Goal: Task Accomplishment & Management: Manage account settings

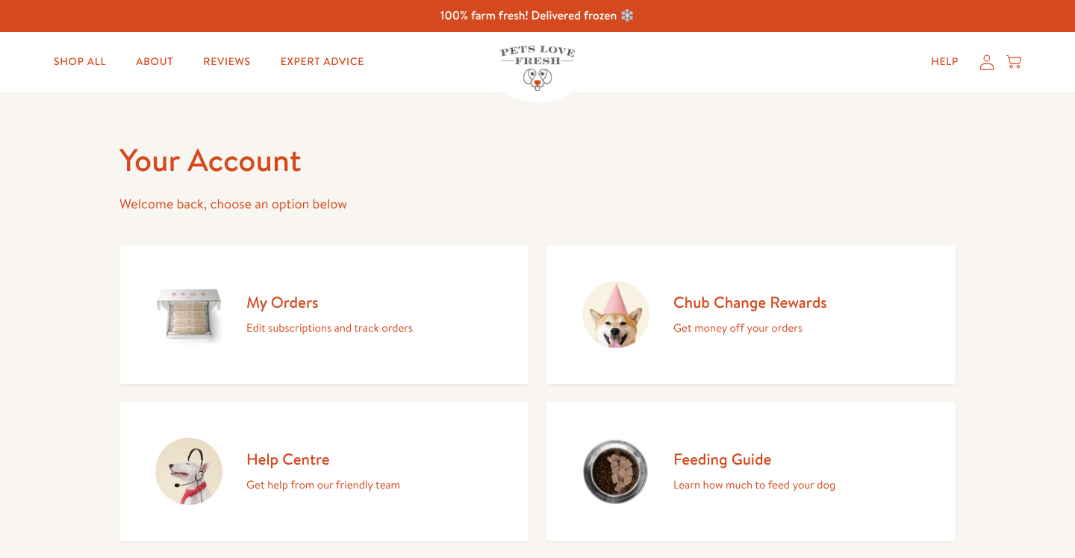
click at [308, 303] on h2 "My Orders" at bounding box center [329, 302] width 166 height 20
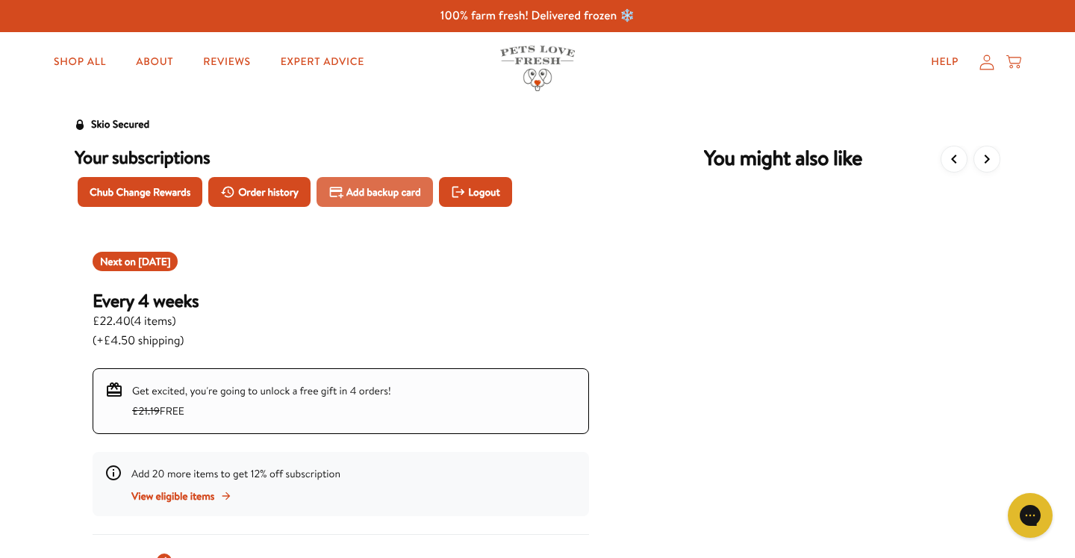
click at [375, 180] on button "Add backup card" at bounding box center [374, 192] width 116 height 30
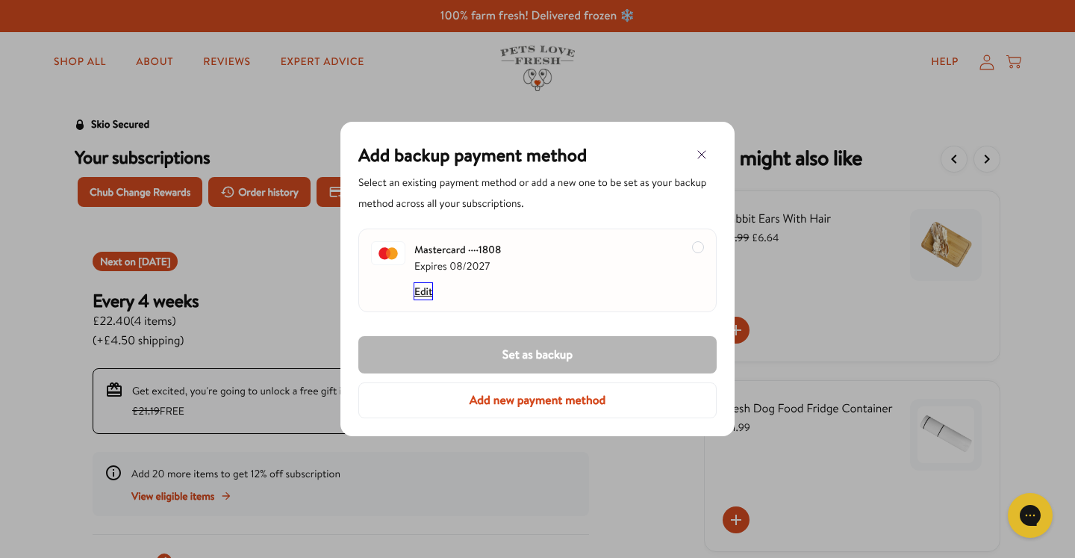
click at [418, 289] on button "Edit" at bounding box center [423, 291] width 18 height 16
select select "08"
select select "2027"
select select "[GEOGRAPHIC_DATA]"
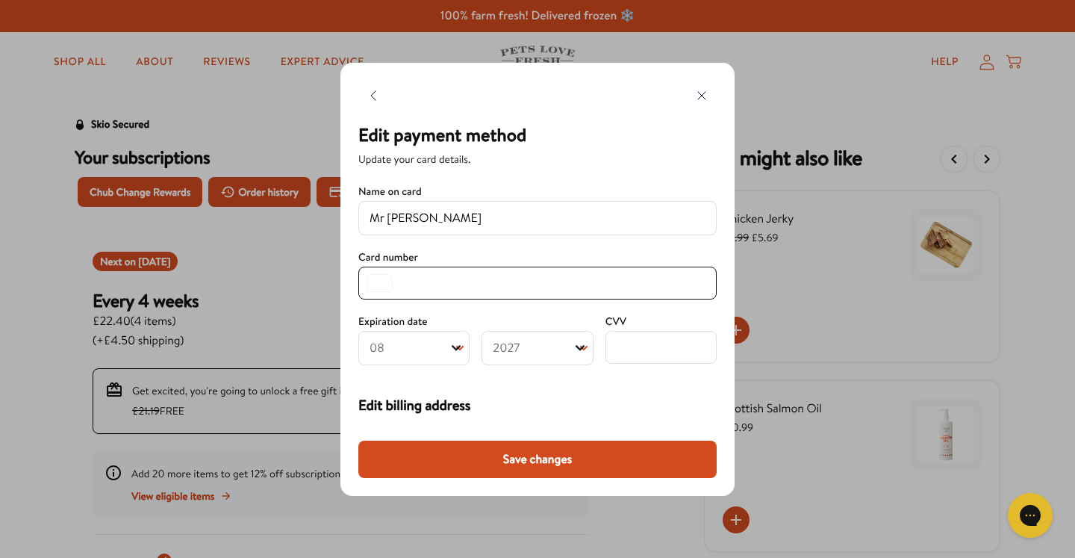
click at [397, 349] on select "Month 01 02 03 04 05 06 07 08 09 10 11 12" at bounding box center [413, 348] width 111 height 34
click at [555, 355] on select "Year [DATE] 2026 2027 2028 2029 2030 2031 2032 2033 2034 2035 2036 2037 2038 20…" at bounding box center [536, 348] width 111 height 34
click at [633, 319] on div "CVV" at bounding box center [660, 318] width 111 height 15
click at [611, 317] on span "CVV" at bounding box center [615, 320] width 21 height 15
click at [608, 324] on span "CVV" at bounding box center [615, 320] width 21 height 15
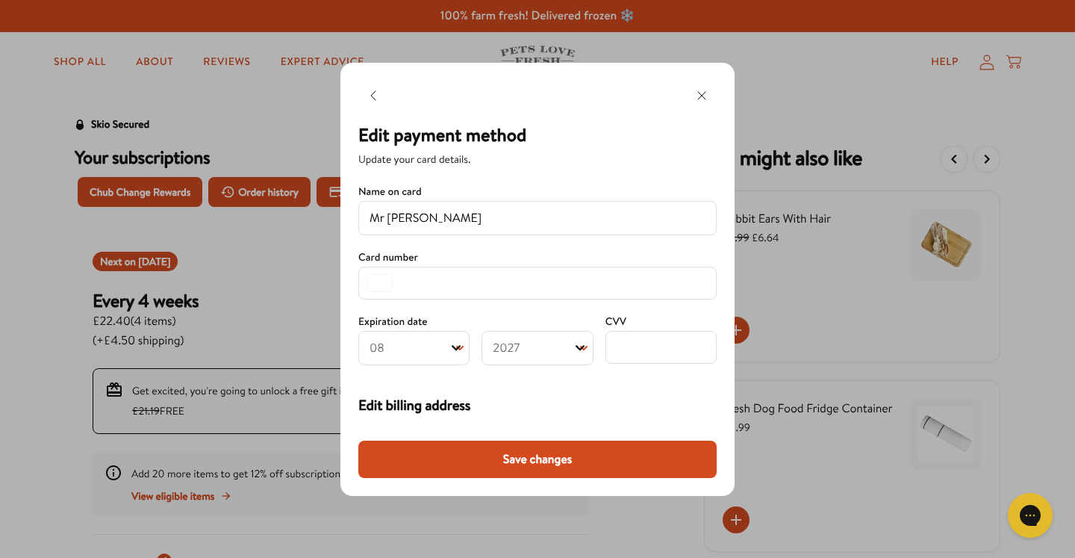
click at [617, 316] on span "CVV" at bounding box center [615, 320] width 21 height 15
click at [575, 396] on span "Edit billing address" at bounding box center [537, 405] width 358 height 21
click at [655, 404] on span "Edit billing address" at bounding box center [537, 405] width 358 height 21
click at [398, 403] on span "Edit billing address" at bounding box center [537, 405] width 358 height 21
click at [539, 406] on span "Edit billing address" at bounding box center [537, 405] width 358 height 21
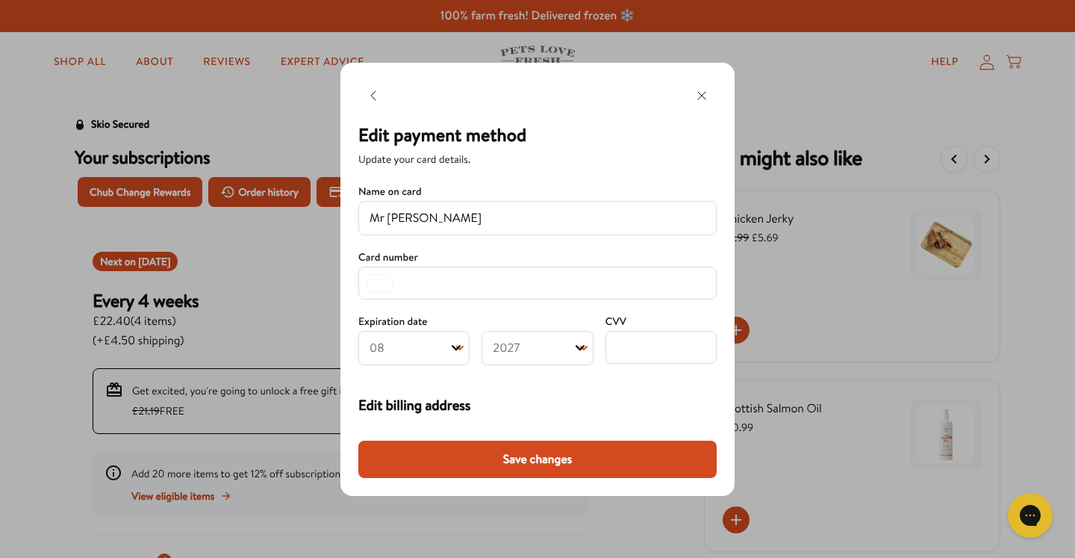
click at [615, 375] on div "Edit billing address Input your billing details." at bounding box center [537, 409] width 358 height 89
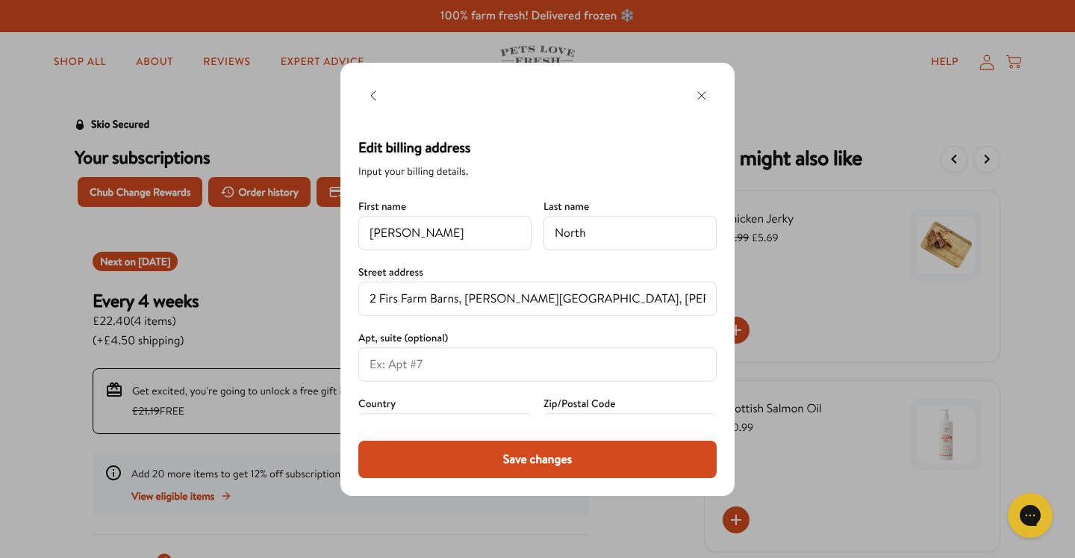
scroll to position [296, 0]
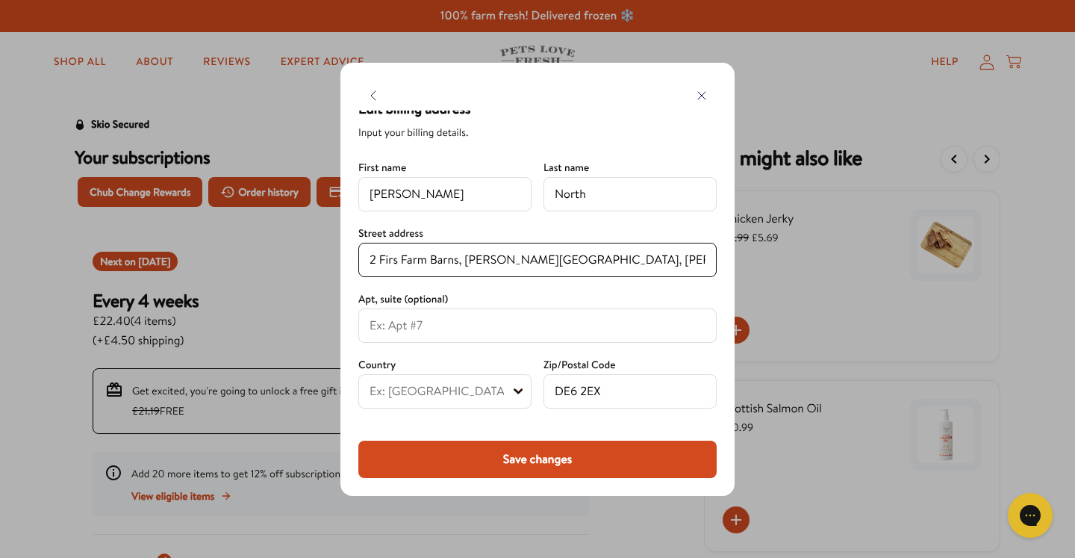
click at [608, 259] on input "2 Firs Farm Barns, [PERSON_NAME][GEOGRAPHIC_DATA], [PERSON_NAME]" at bounding box center [537, 260] width 336 height 18
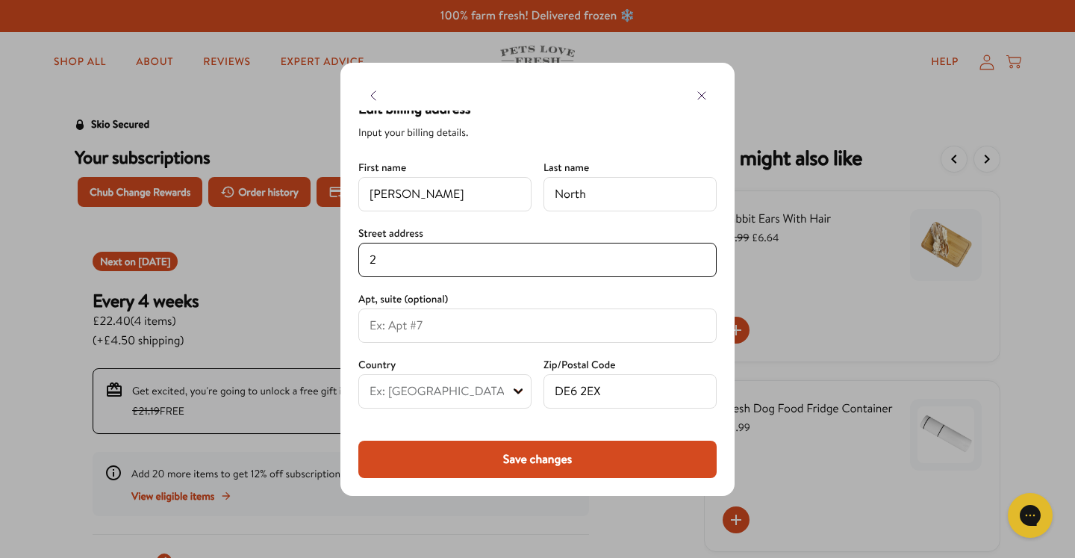
type input "2"
click at [608, 391] on input "DE6 2EX" at bounding box center [630, 391] width 151 height 18
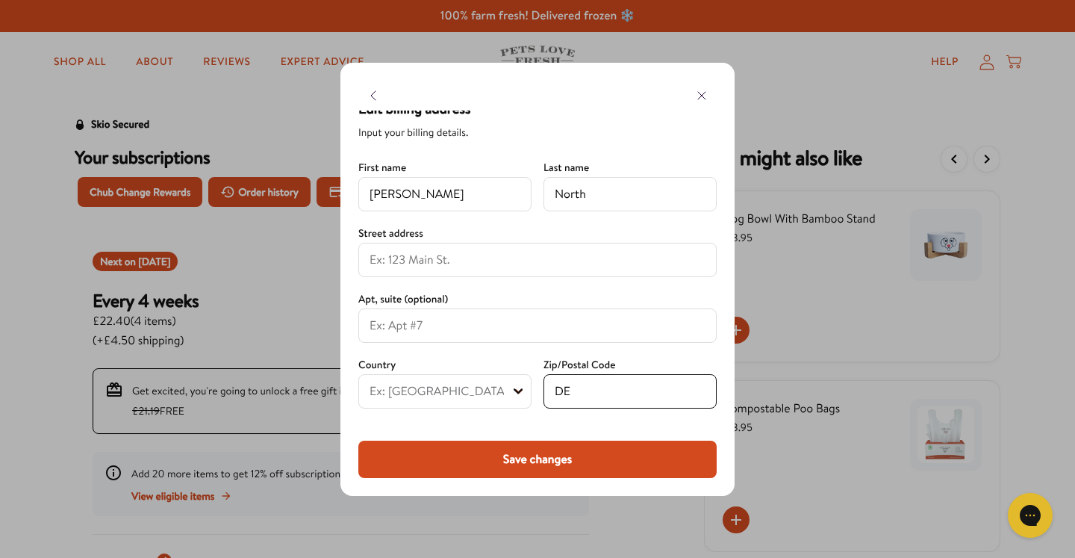
type input "D"
type input "M29 8AP"
type input "[STREET_ADDRESS][PERSON_NAME]"
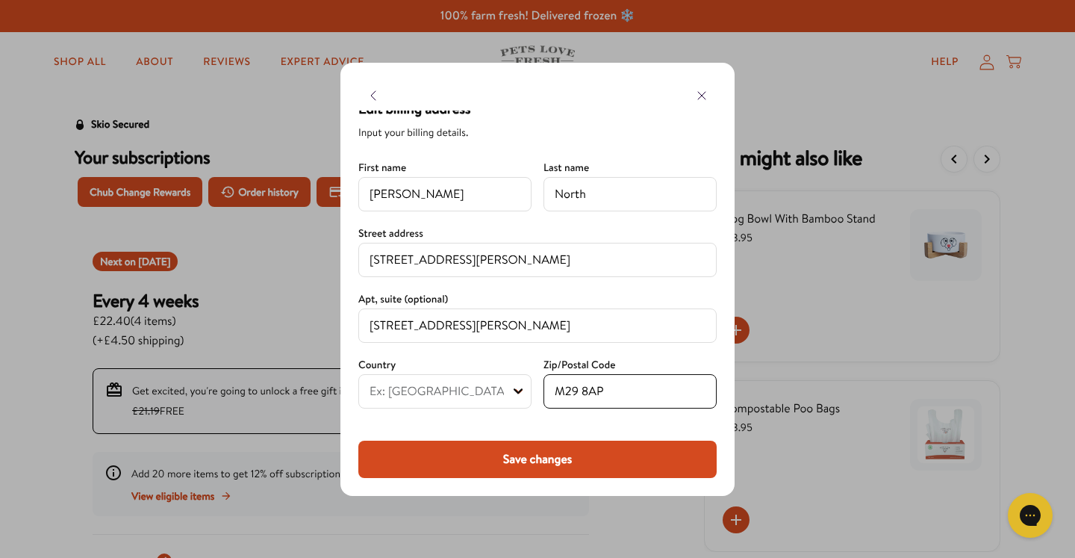
type input "Tyldesley"
type input "M29 8AP"
click at [508, 323] on input "[STREET_ADDRESS][PERSON_NAME]" at bounding box center [537, 325] width 336 height 18
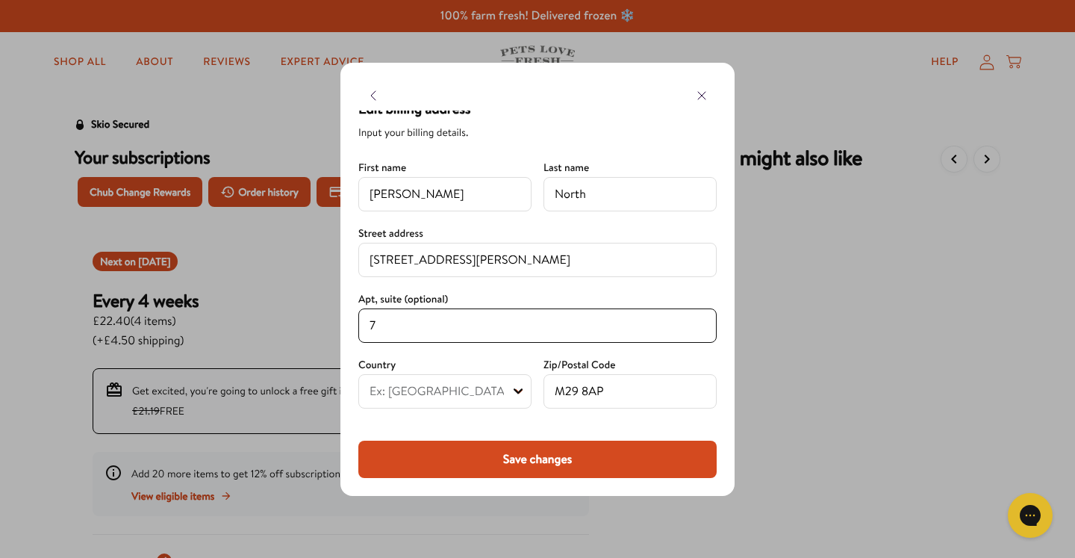
type input "7"
click at [598, 296] on div "Apt, suite (optional)" at bounding box center [537, 296] width 358 height 15
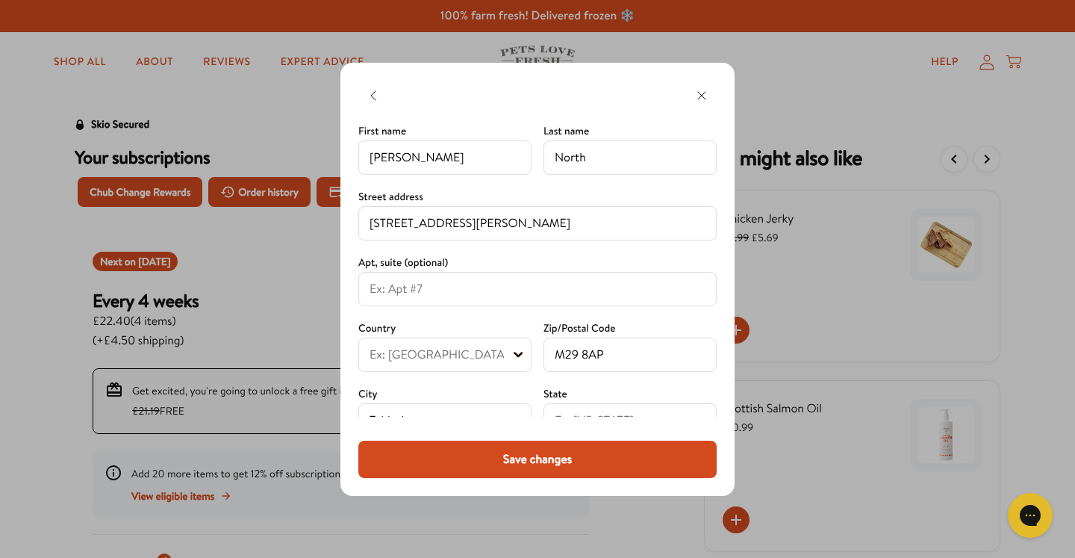
scroll to position [354, 0]
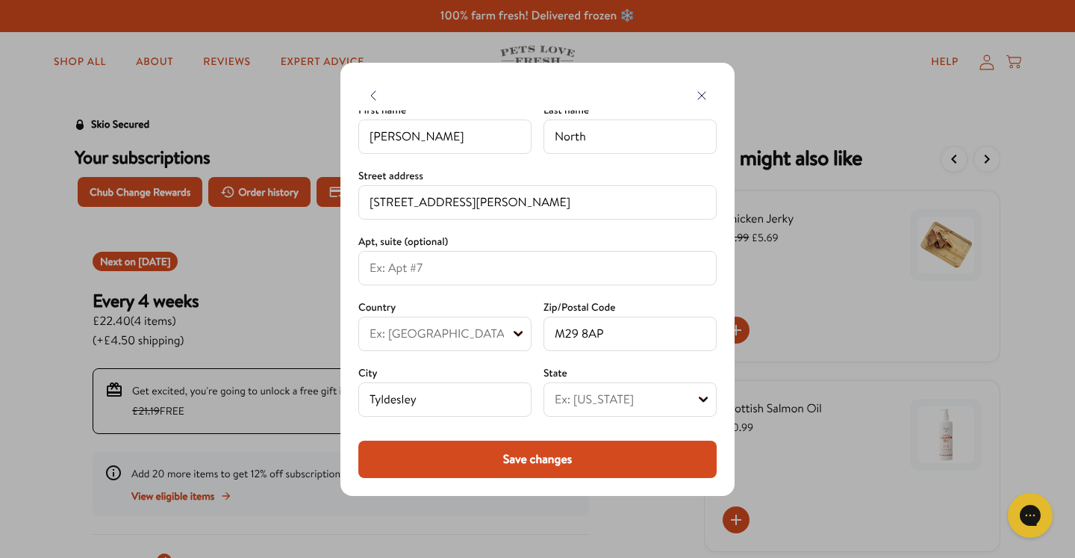
click at [532, 455] on button "Save changes" at bounding box center [537, 458] width 358 height 37
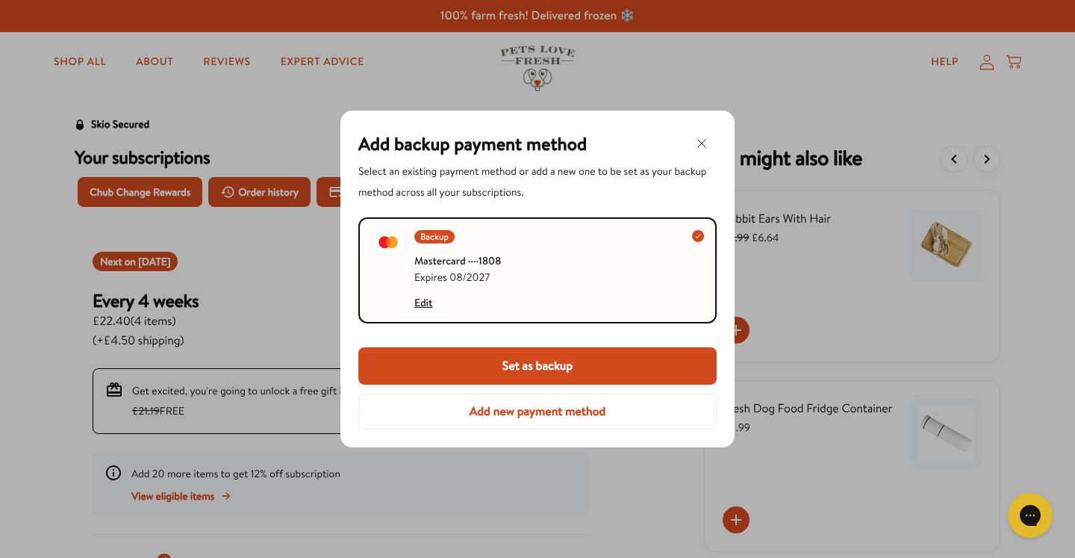
click at [702, 146] on icon "button" at bounding box center [702, 143] width 18 height 18
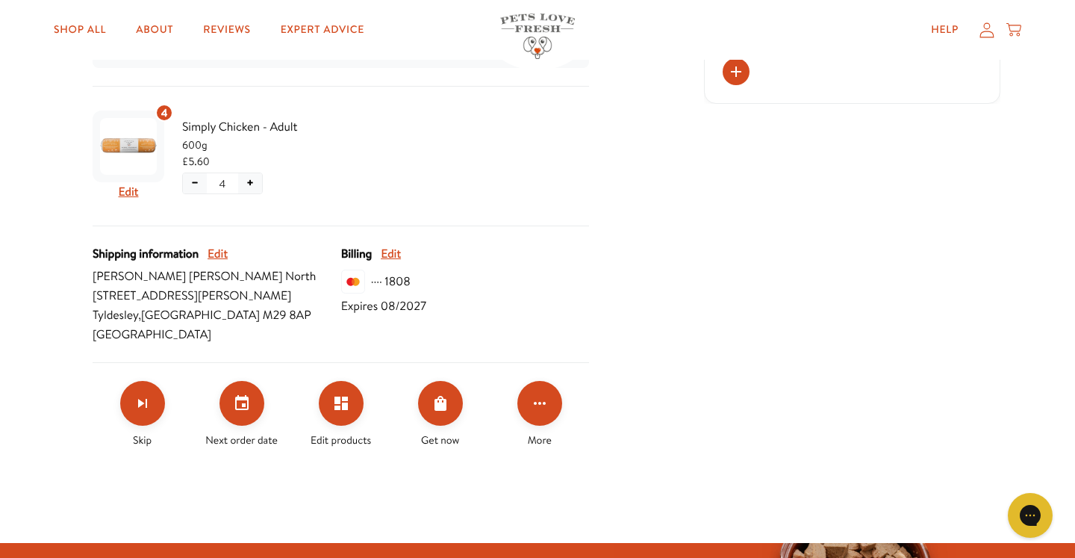
scroll to position [478, 0]
